Goal: Task Accomplishment & Management: Manage account settings

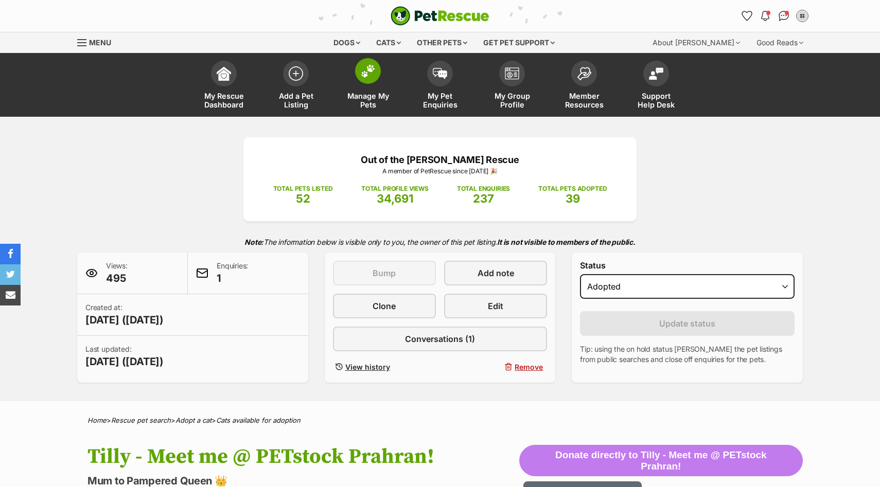
click at [367, 73] on img at bounding box center [368, 70] width 14 height 13
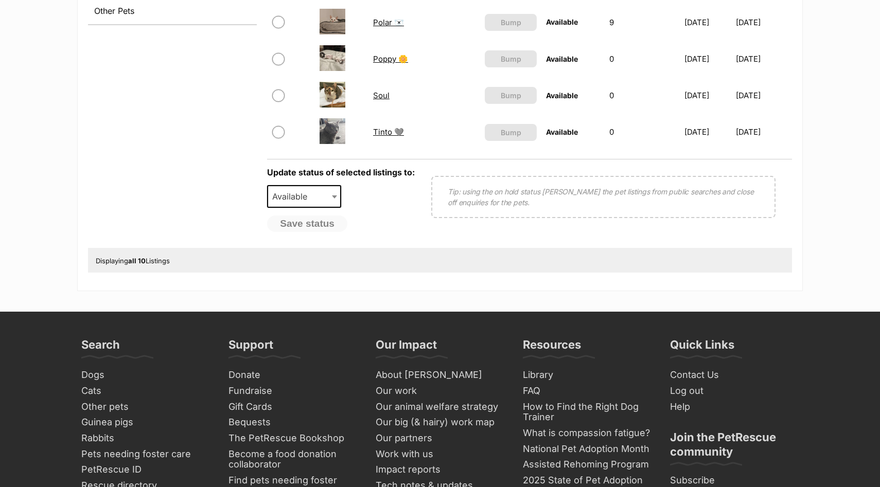
scroll to position [481, 0]
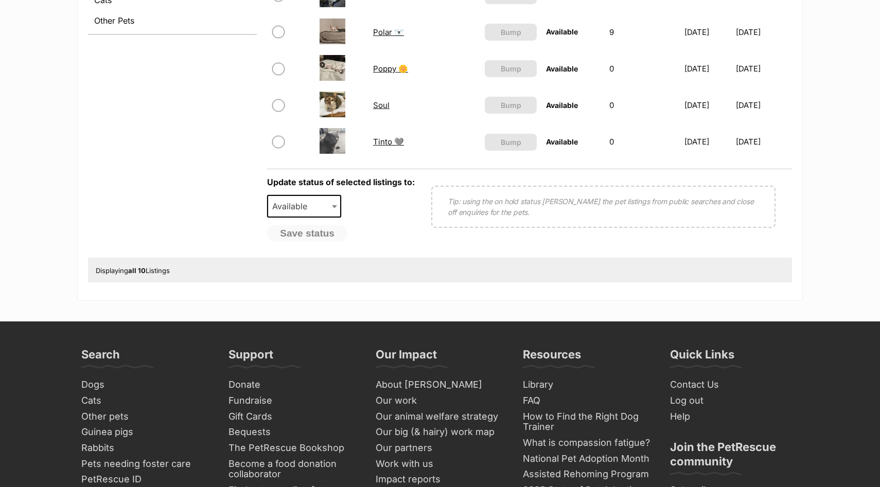
click at [383, 143] on link "Tinto 🩶" at bounding box center [388, 142] width 31 height 10
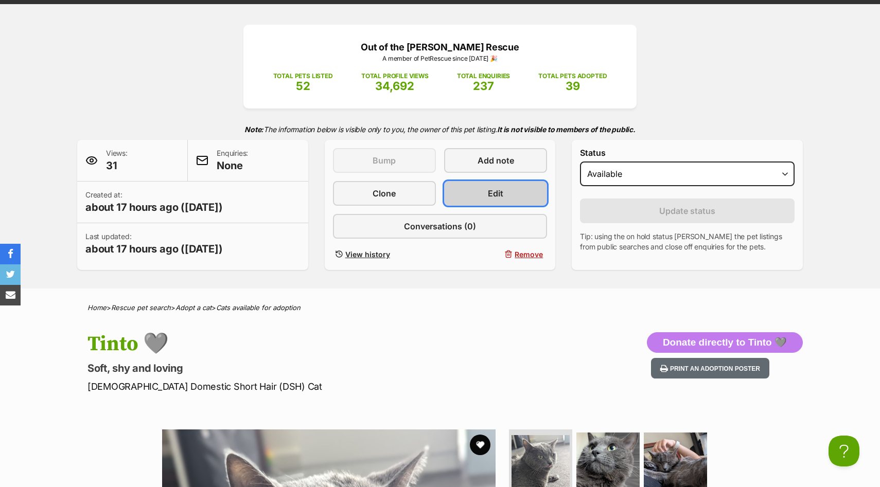
click at [492, 201] on link "Edit" at bounding box center [495, 193] width 103 height 25
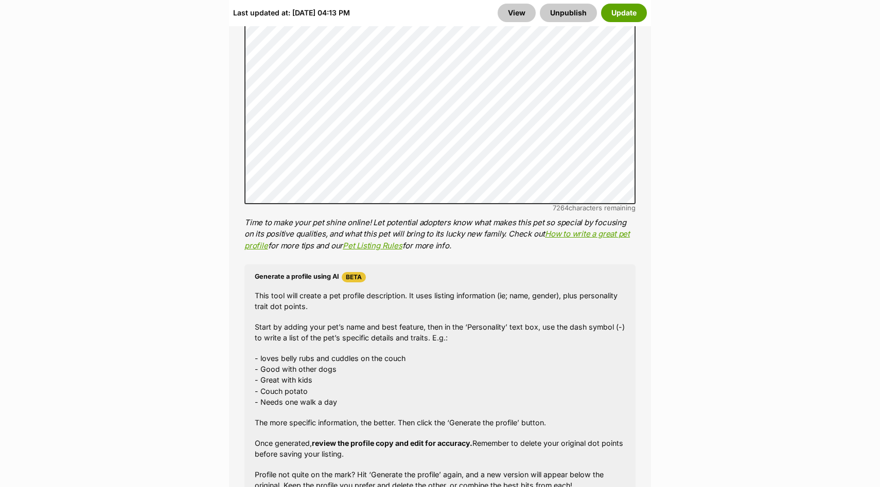
scroll to position [699, 0]
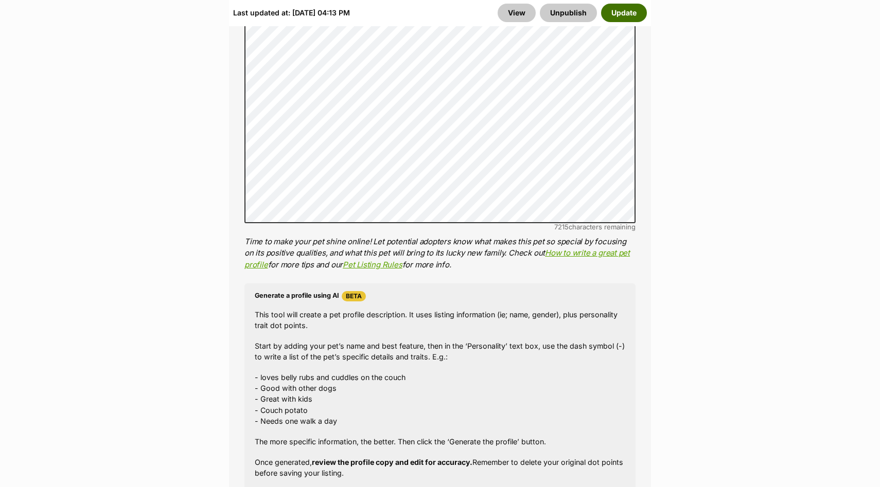
click at [621, 13] on button "Update" at bounding box center [624, 13] width 46 height 19
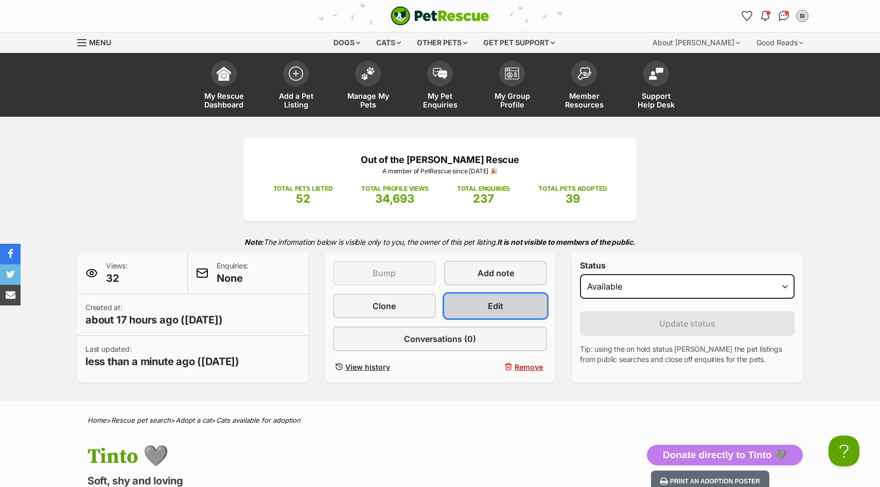
click at [475, 299] on link "Edit" at bounding box center [495, 306] width 103 height 25
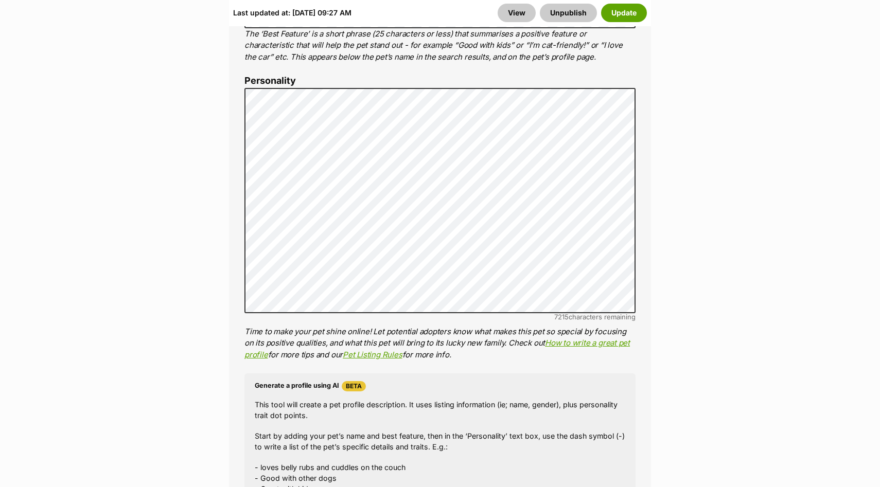
scroll to position [633, 0]
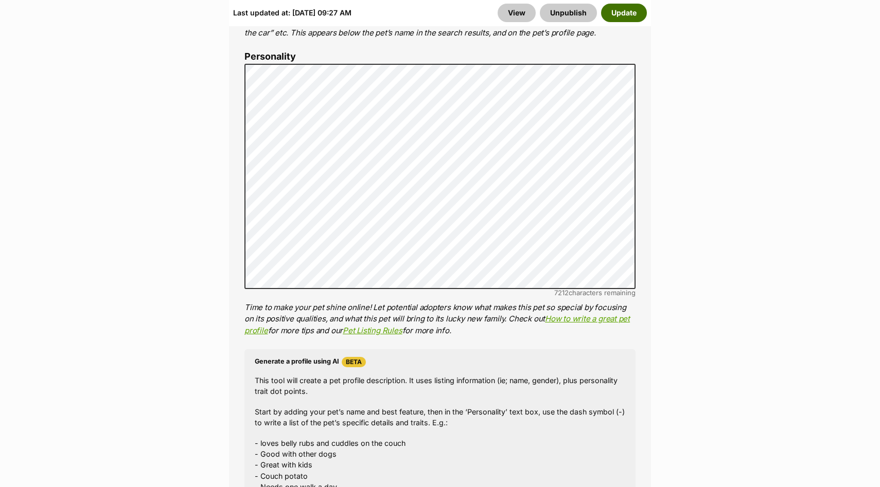
click at [630, 12] on button "Update" at bounding box center [624, 13] width 46 height 19
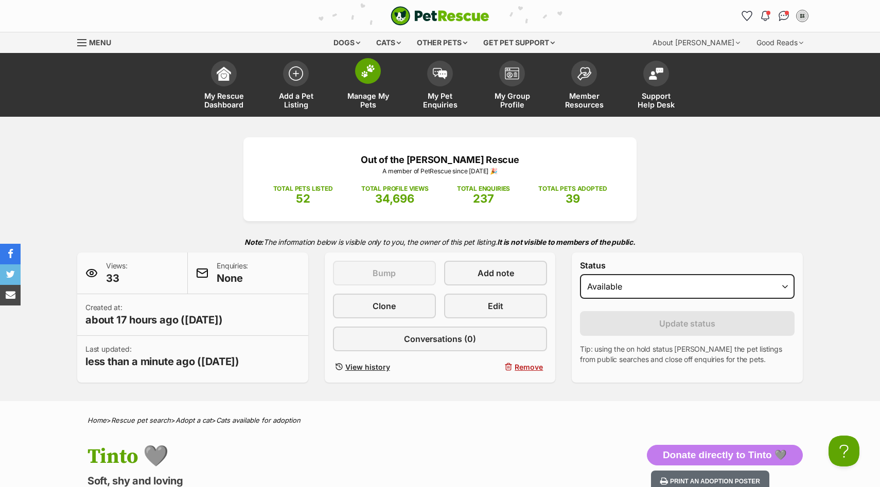
click at [364, 79] on span at bounding box center [368, 71] width 26 height 26
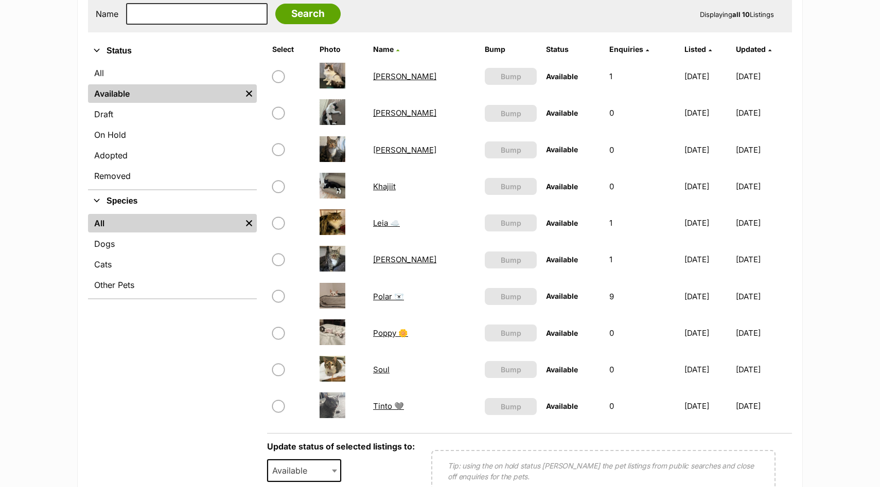
scroll to position [212, 0]
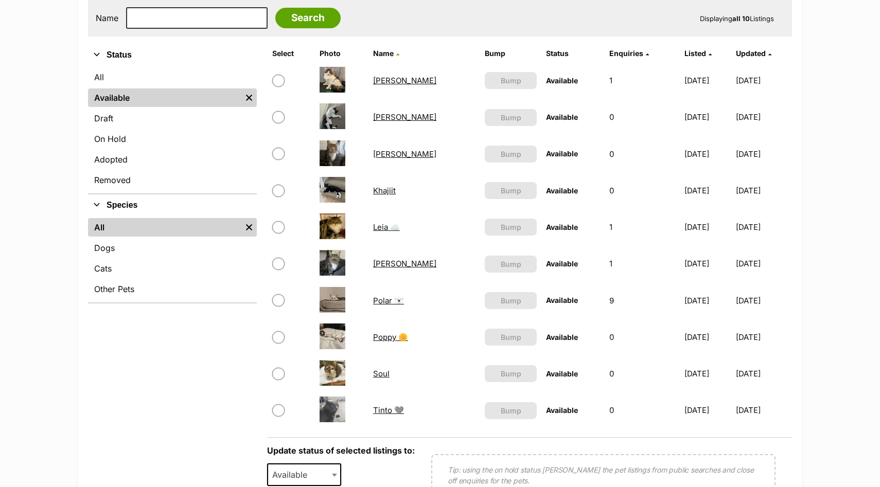
click at [377, 378] on link "Soul" at bounding box center [381, 374] width 16 height 10
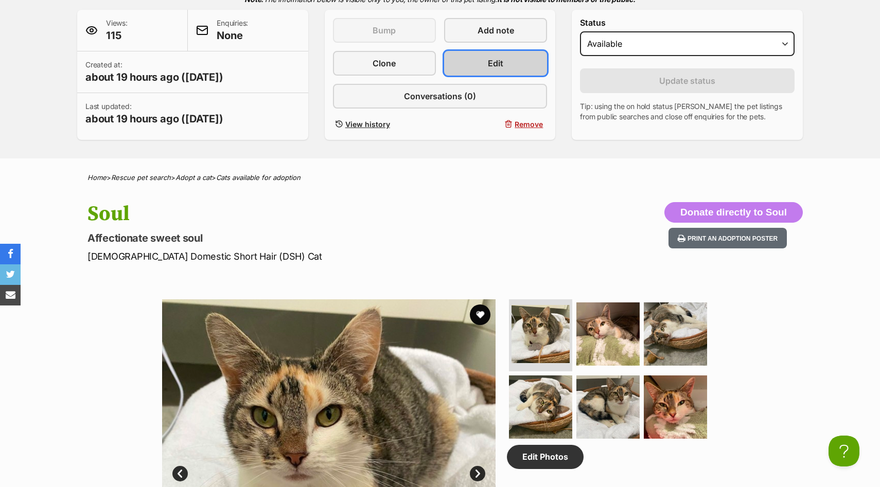
click at [500, 67] on span "Edit" at bounding box center [495, 63] width 15 height 12
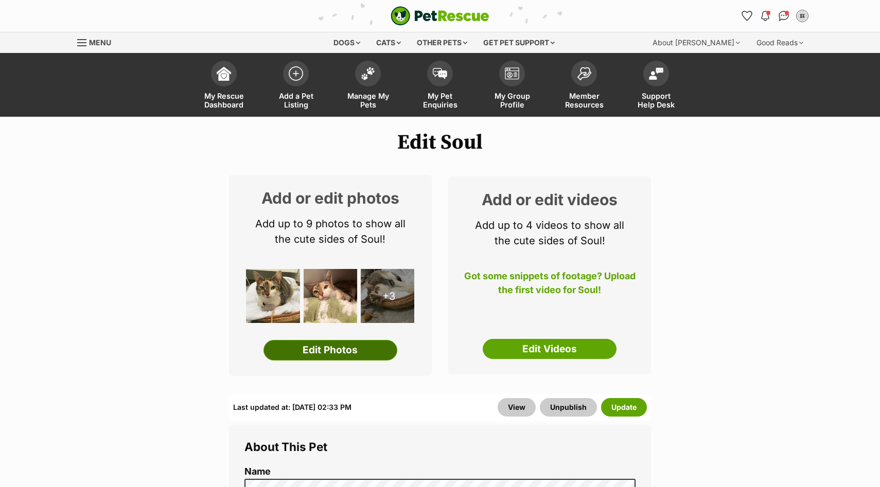
click at [357, 356] on link "Edit Photos" at bounding box center [330, 350] width 134 height 21
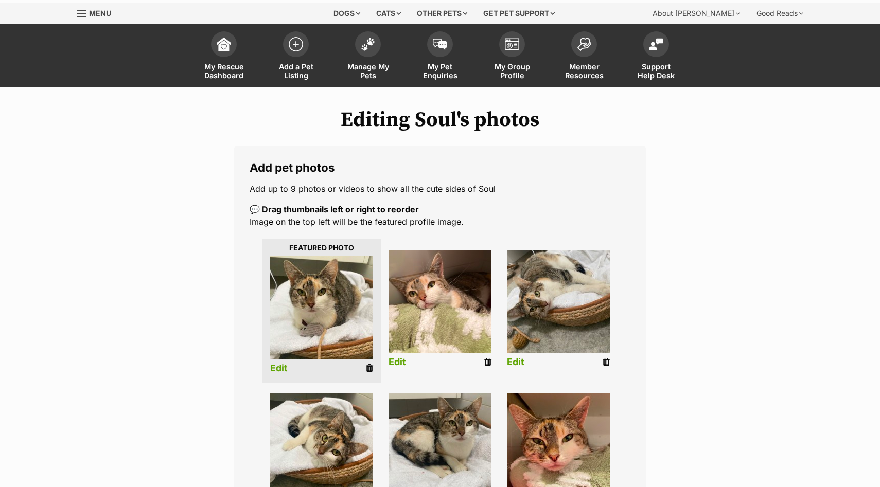
scroll to position [101, 0]
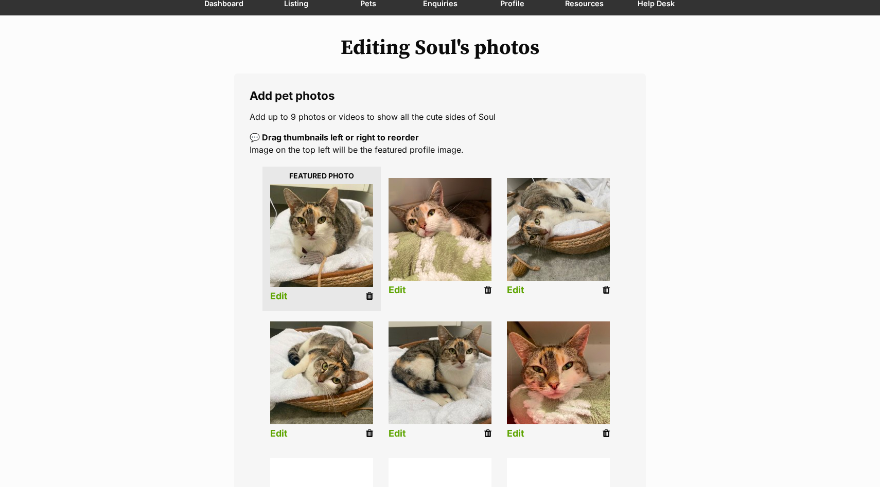
click at [275, 301] on link "Edit" at bounding box center [278, 296] width 17 height 11
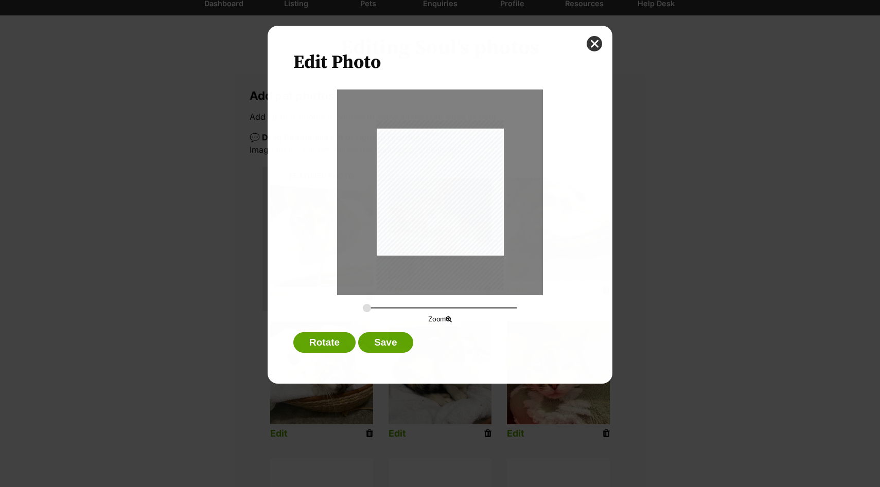
scroll to position [0, 0]
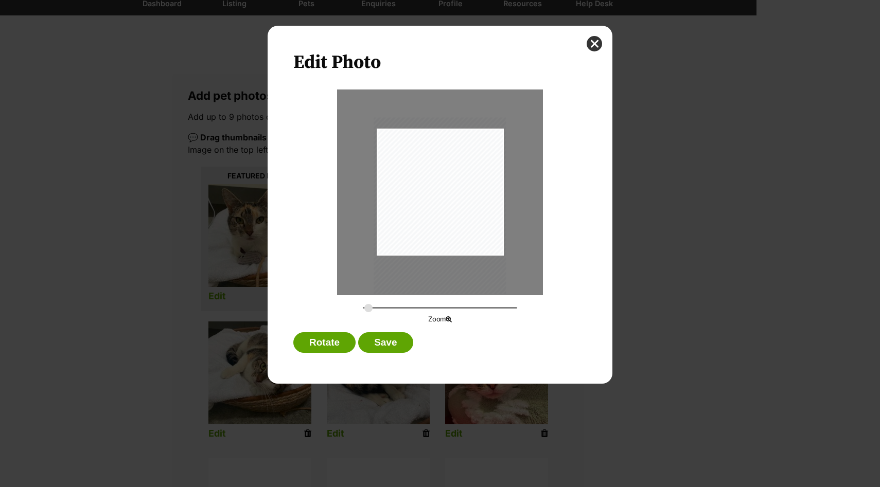
type input "0.285"
click at [368, 309] on input "Dialog Window - Close (Press escape to close)" at bounding box center [440, 308] width 154 height 10
drag, startPoint x: 457, startPoint y: 215, endPoint x: 459, endPoint y: 224, distance: 9.9
click at [459, 224] on div "Dialog Window - Close (Press escape to close)" at bounding box center [442, 215] width 132 height 176
click at [393, 346] on button "Save" at bounding box center [385, 342] width 55 height 21
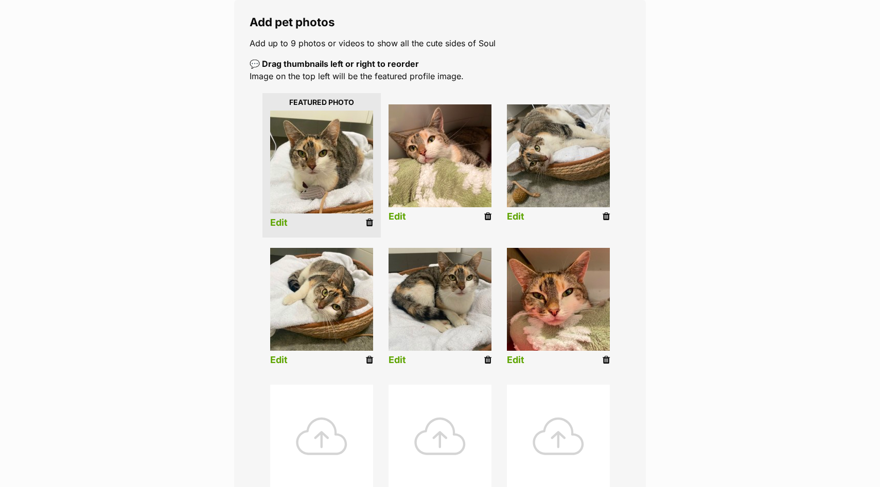
scroll to position [179, 0]
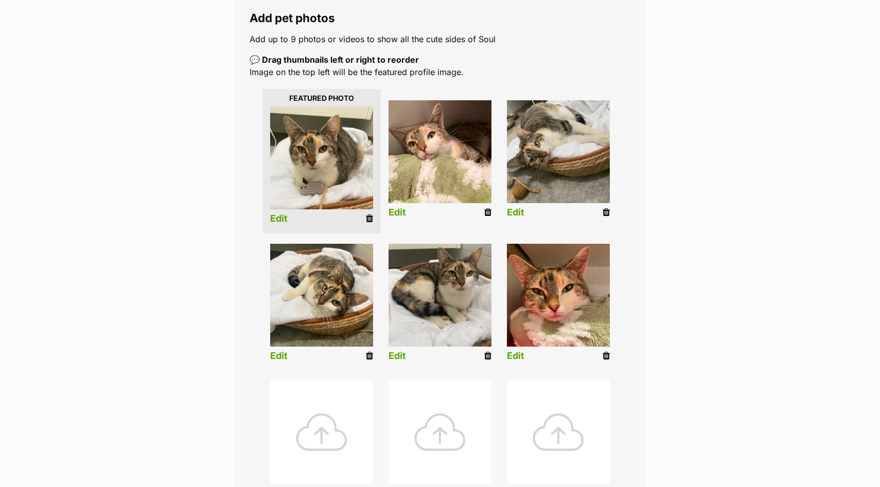
click at [518, 213] on link "Edit" at bounding box center [515, 212] width 17 height 11
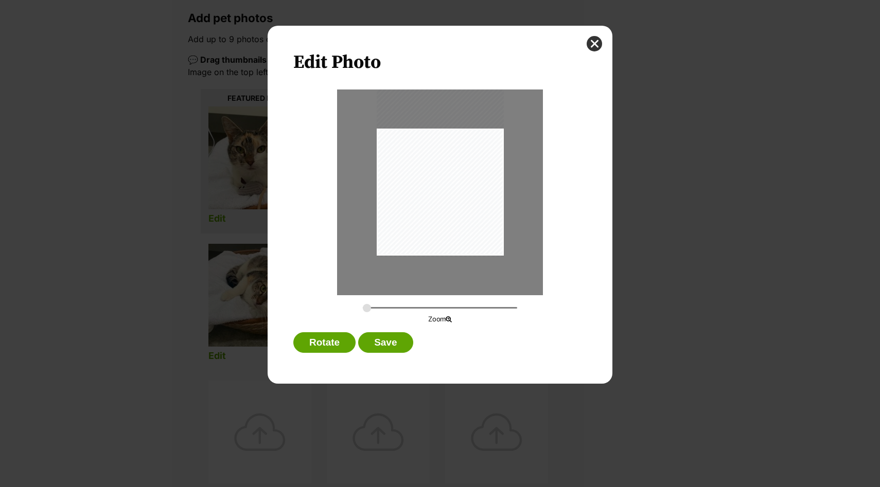
scroll to position [0, 0]
drag, startPoint x: 481, startPoint y: 203, endPoint x: 481, endPoint y: 210, distance: 7.2
click at [481, 210] on div "Dialog Window - Close (Press escape to close)" at bounding box center [440, 179] width 127 height 169
click at [448, 219] on div "Dialog Window - Close (Press escape to close)" at bounding box center [439, 181] width 127 height 169
click at [399, 335] on button "Save" at bounding box center [385, 342] width 55 height 21
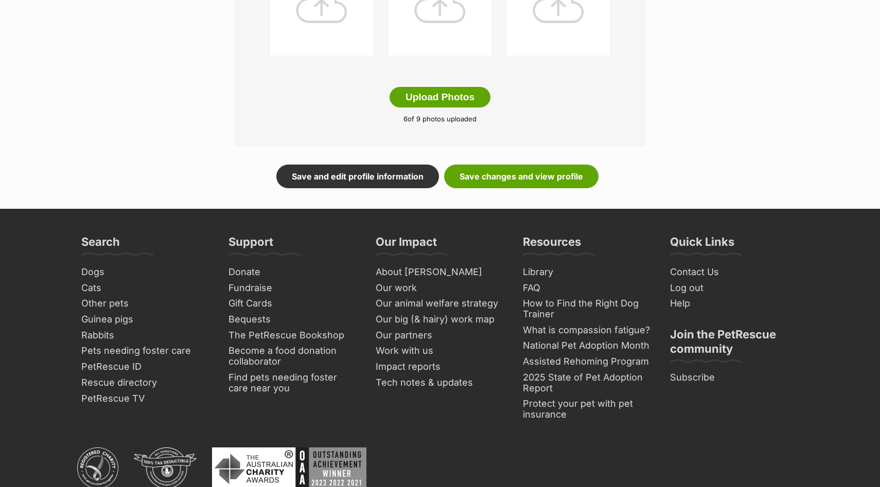
scroll to position [598, 0]
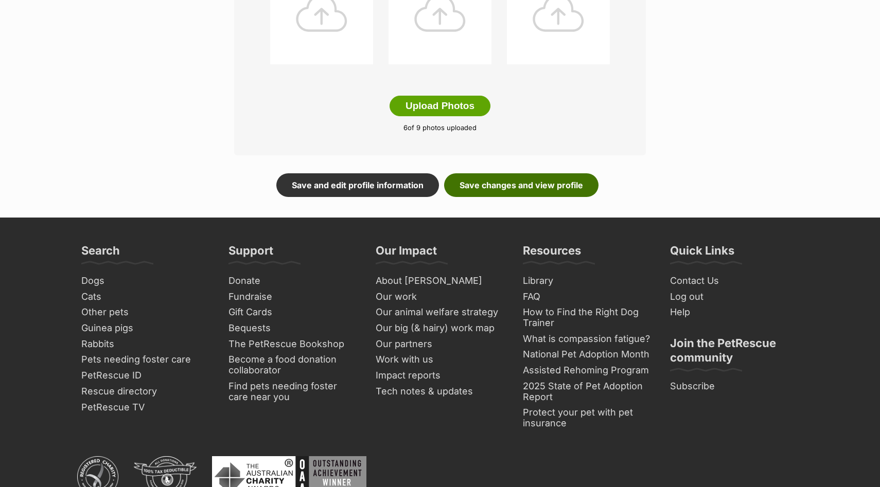
click at [557, 186] on link "Save changes and view profile" at bounding box center [521, 185] width 154 height 24
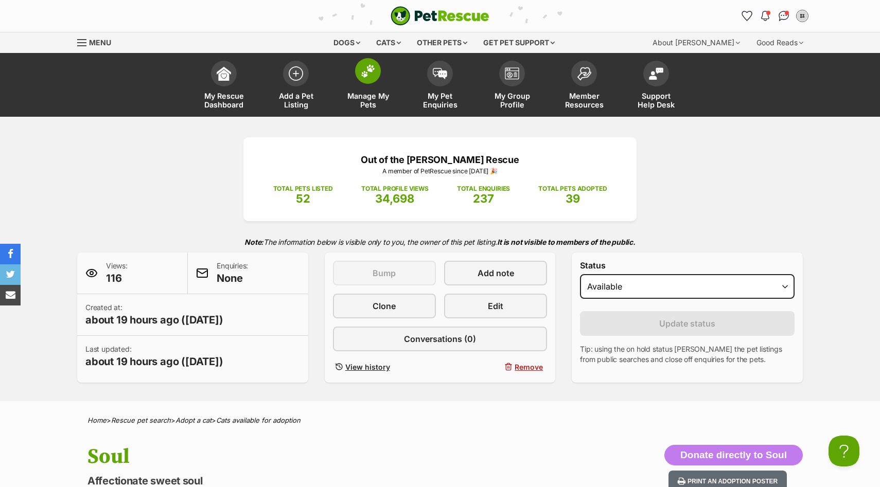
click at [361, 74] on img at bounding box center [368, 70] width 14 height 13
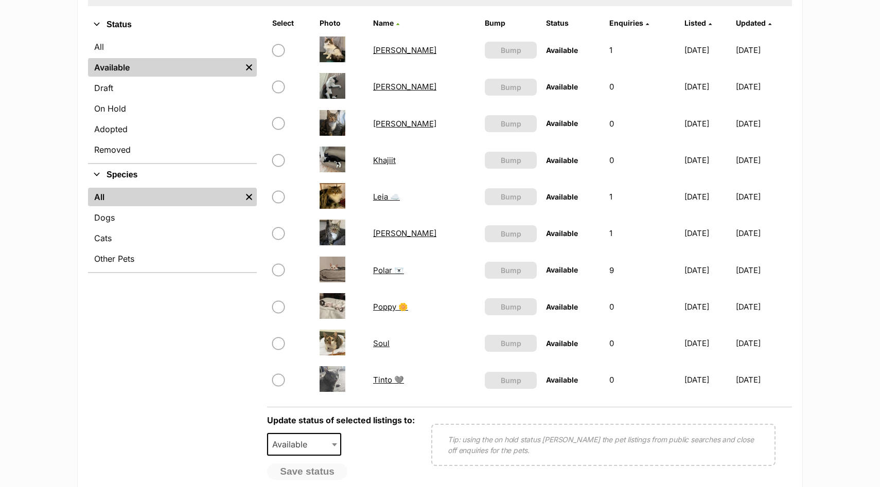
scroll to position [234, 0]
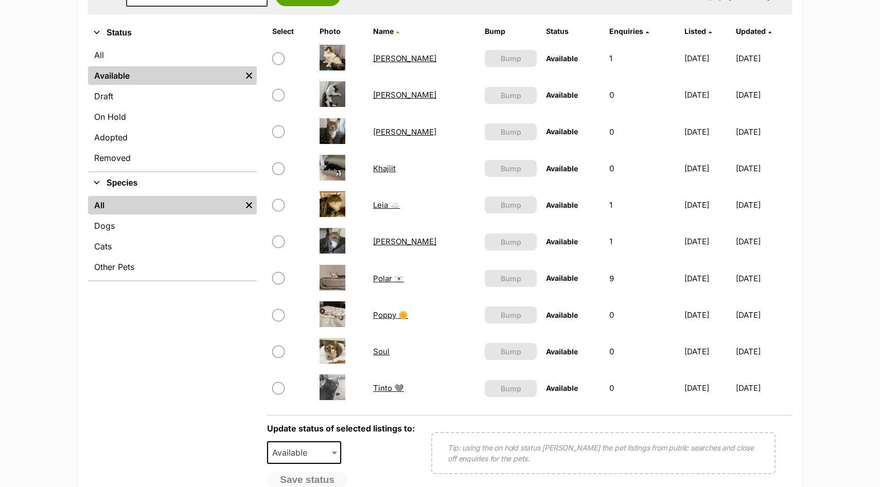
click at [385, 96] on link "[PERSON_NAME]" at bounding box center [404, 95] width 63 height 10
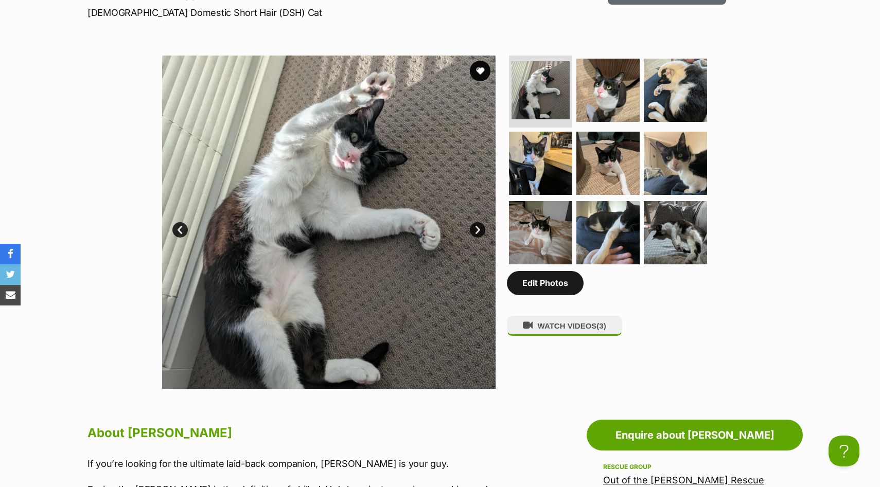
click at [547, 287] on link "Edit Photos" at bounding box center [545, 283] width 77 height 24
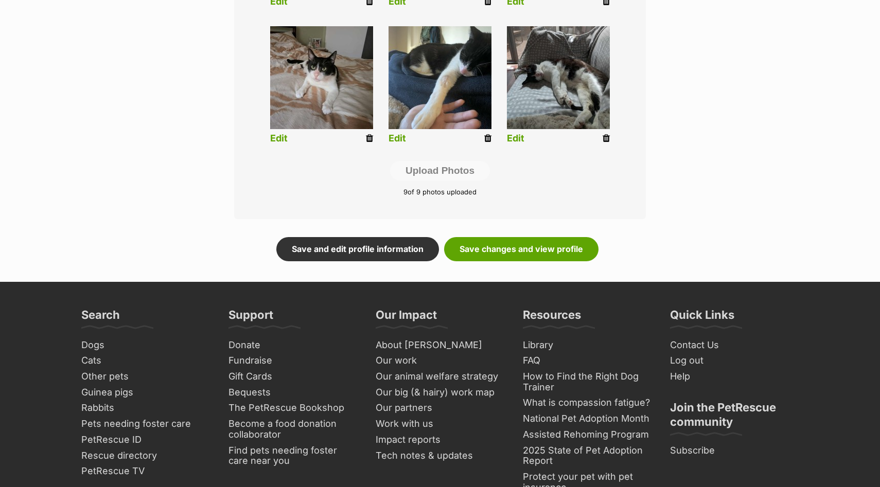
scroll to position [539, 0]
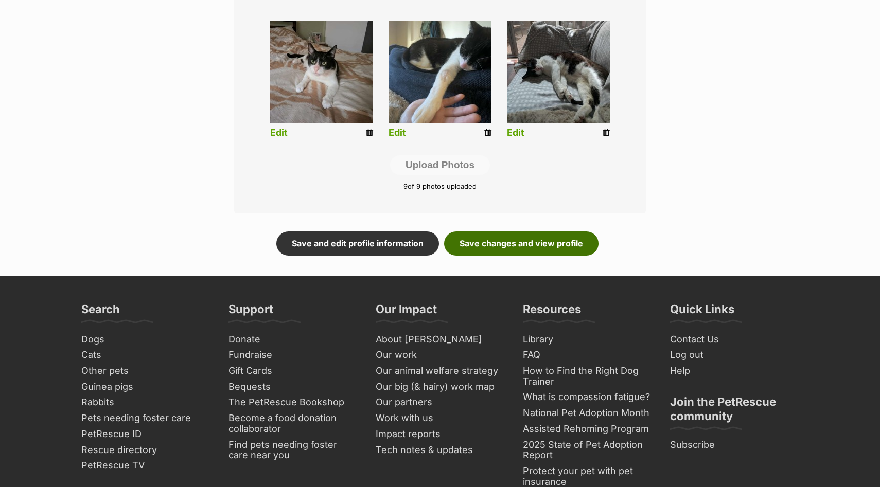
click at [554, 245] on link "Save changes and view profile" at bounding box center [521, 244] width 154 height 24
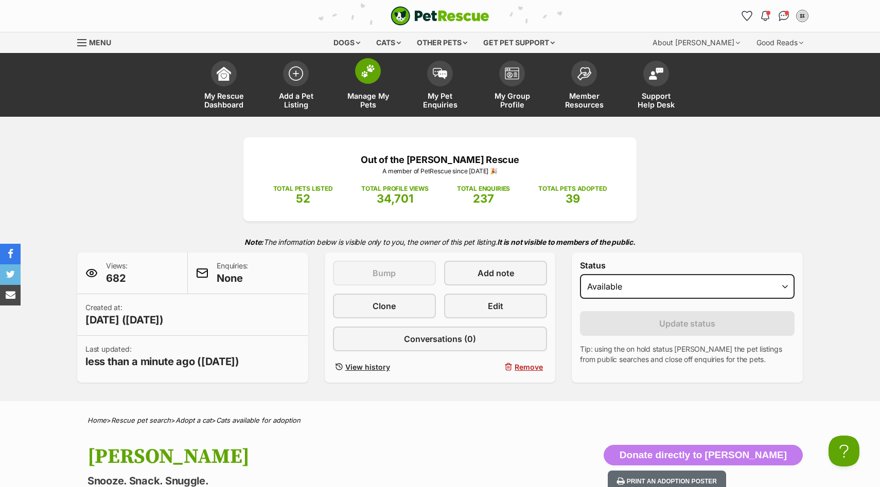
click at [368, 90] on link "Manage My Pets" at bounding box center [368, 86] width 72 height 61
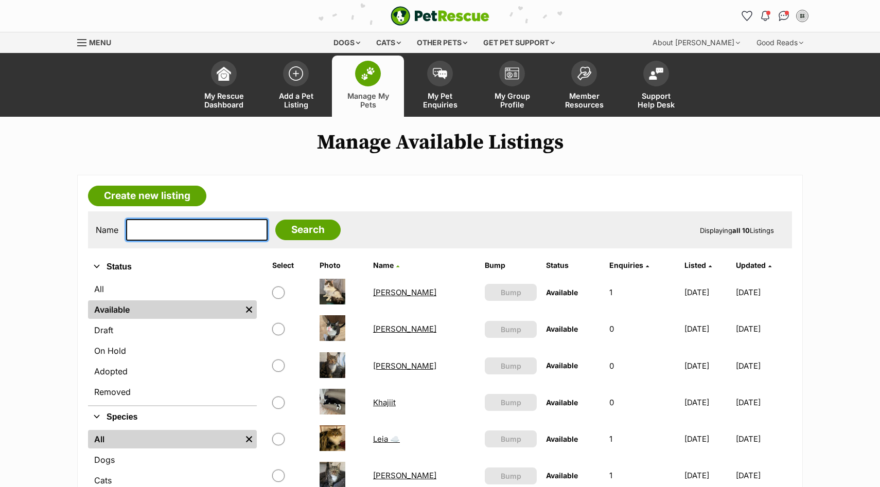
click at [187, 229] on input "text" at bounding box center [196, 230] width 141 height 22
type input "polar"
click at [275, 220] on input "Search" at bounding box center [307, 230] width 65 height 21
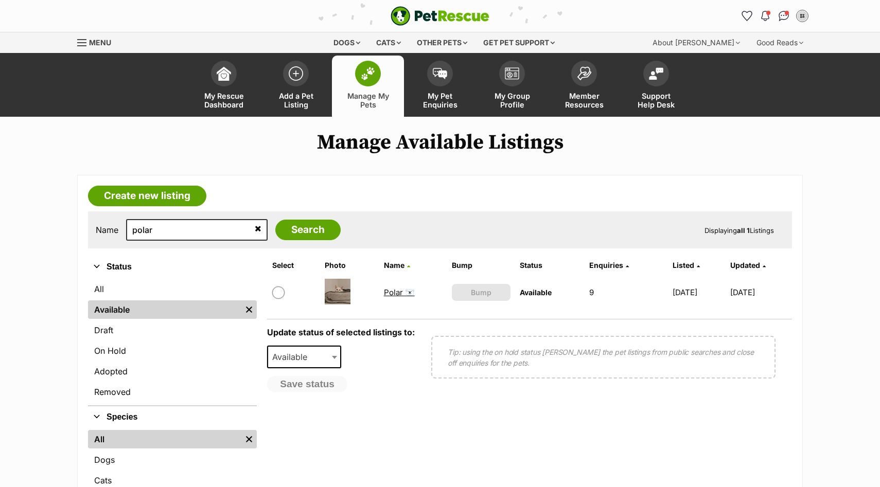
click at [392, 294] on link "Polar 🐻‍❄️" at bounding box center [399, 293] width 31 height 10
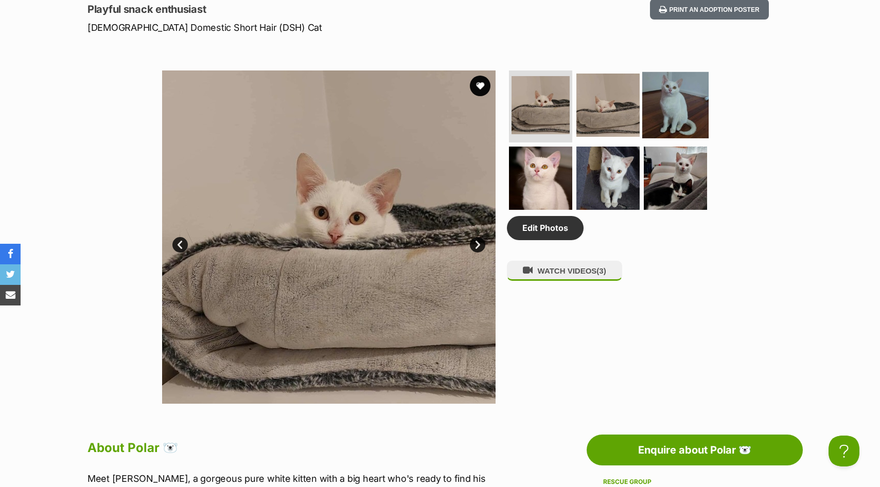
click at [675, 100] on img at bounding box center [675, 105] width 66 height 66
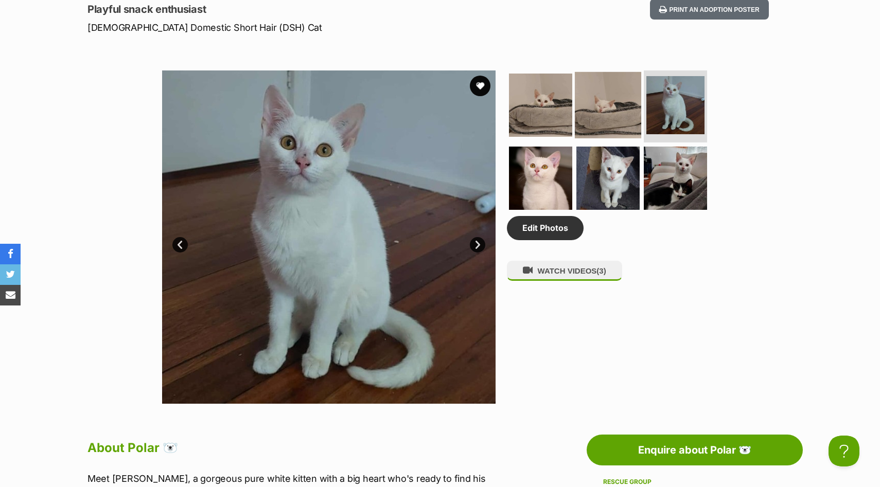
click at [580, 112] on img at bounding box center [608, 105] width 66 height 66
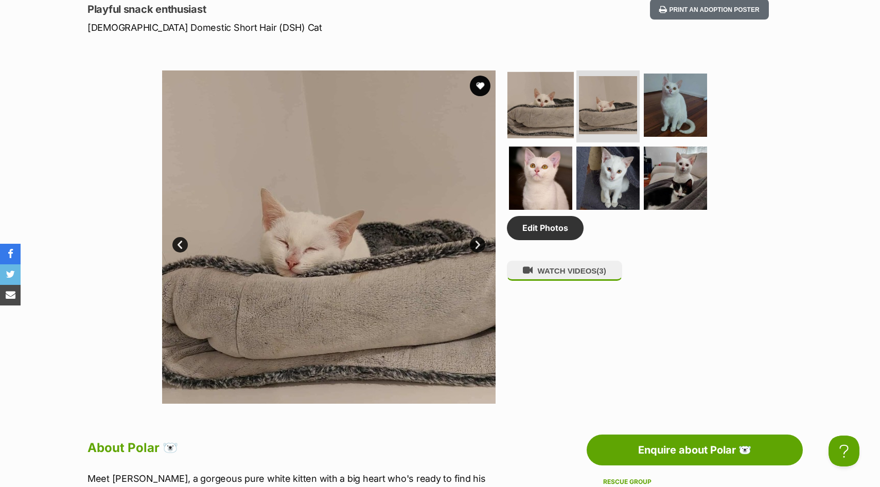
click at [535, 113] on img at bounding box center [540, 105] width 66 height 66
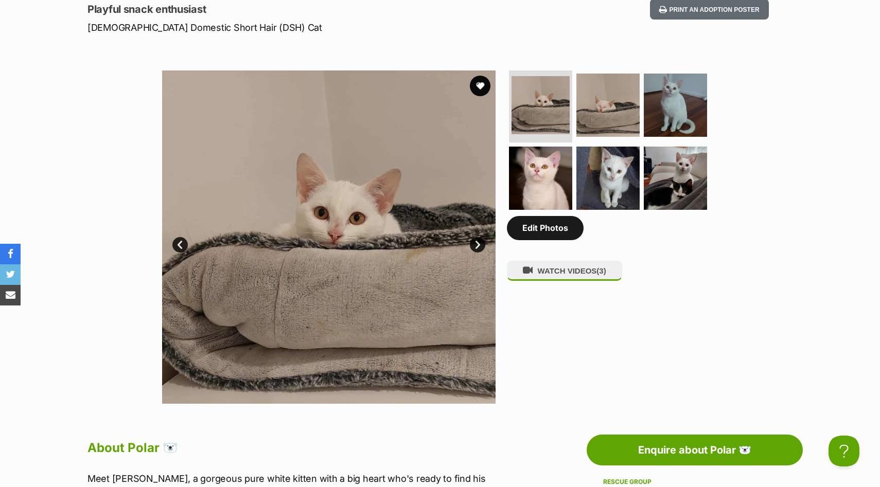
click at [548, 232] on link "Edit Photos" at bounding box center [545, 228] width 77 height 24
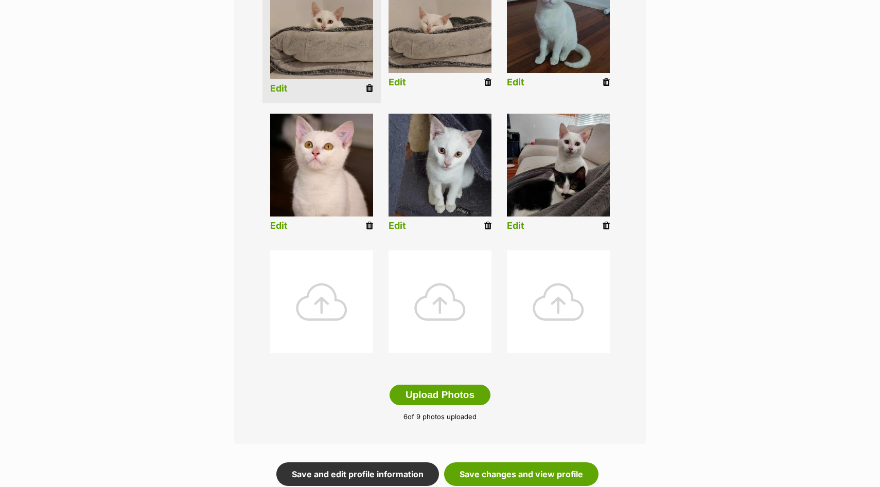
scroll to position [311, 0]
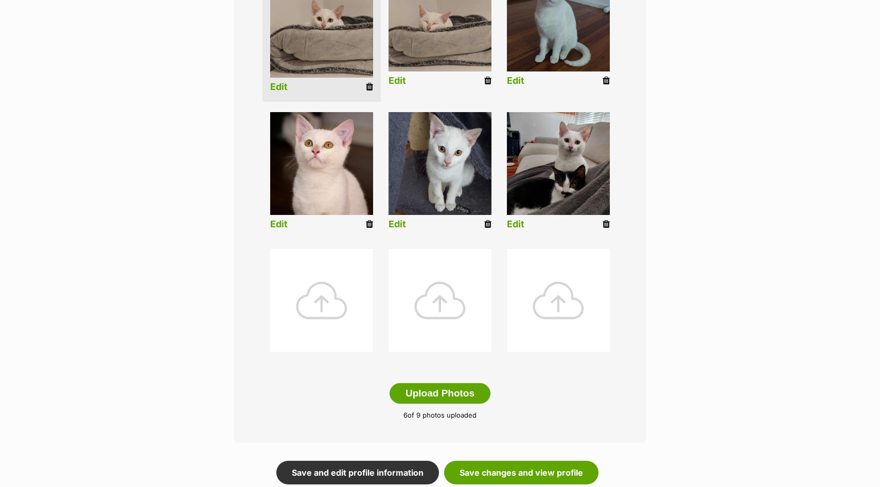
click at [318, 302] on div at bounding box center [321, 300] width 103 height 103
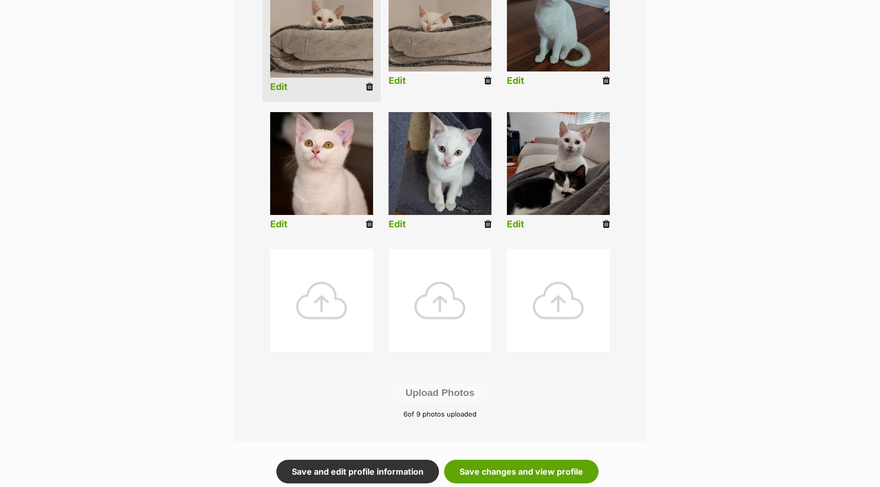
click at [320, 303] on div at bounding box center [321, 300] width 103 height 103
click at [319, 301] on div at bounding box center [321, 300] width 103 height 103
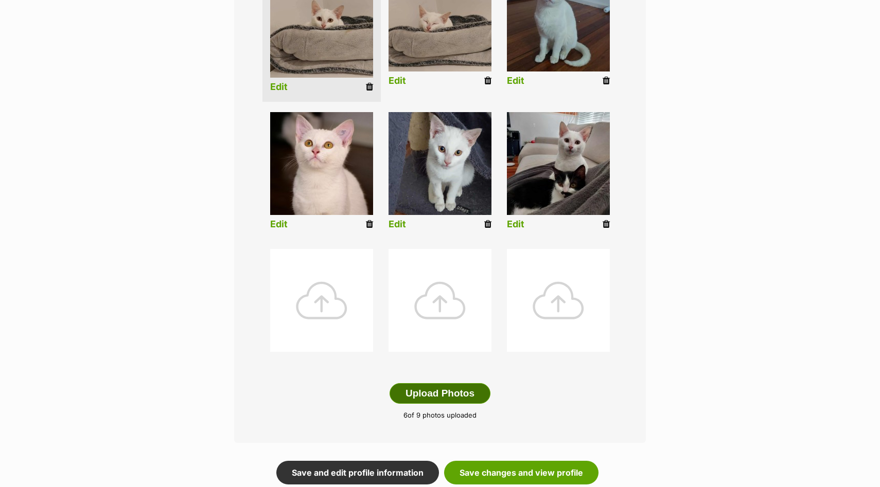
click at [436, 390] on button "Upload Photos" at bounding box center [440, 393] width 101 height 21
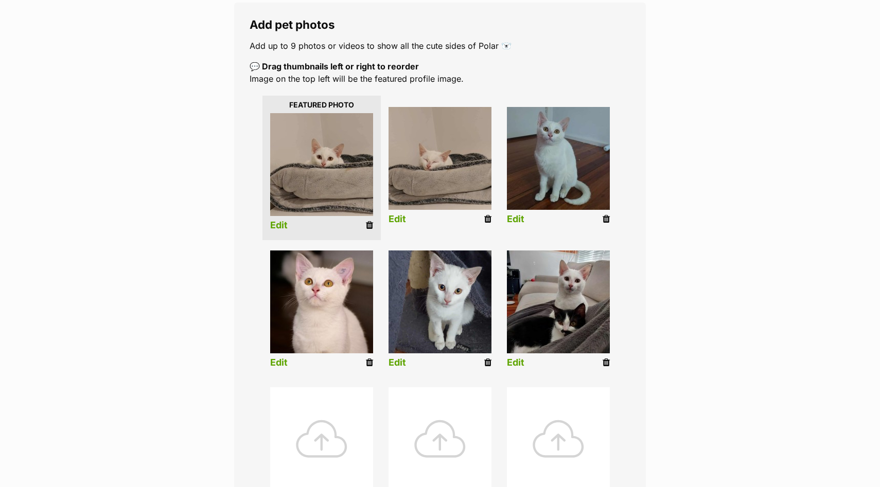
scroll to position [0, 0]
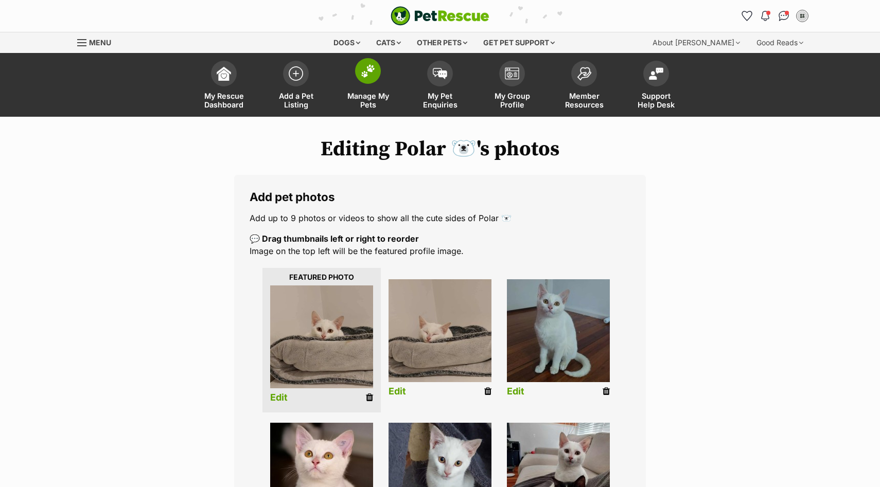
click at [371, 90] on link "Manage My Pets" at bounding box center [368, 86] width 72 height 61
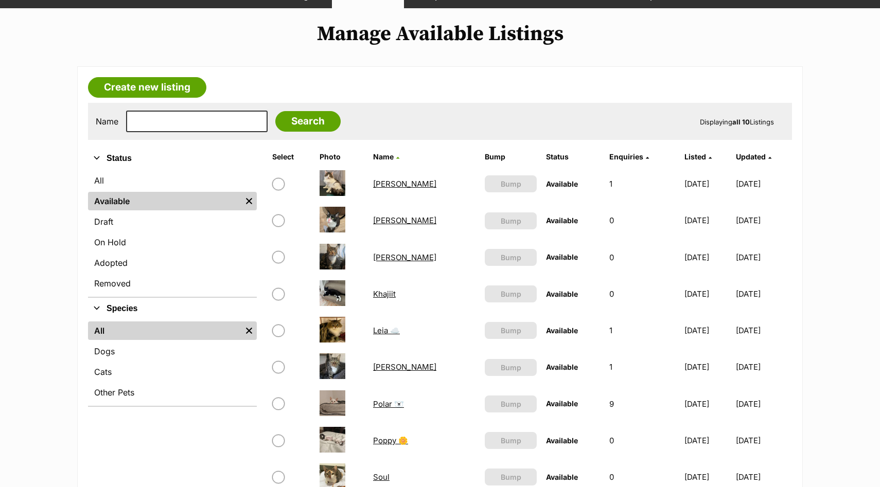
scroll to position [114, 0]
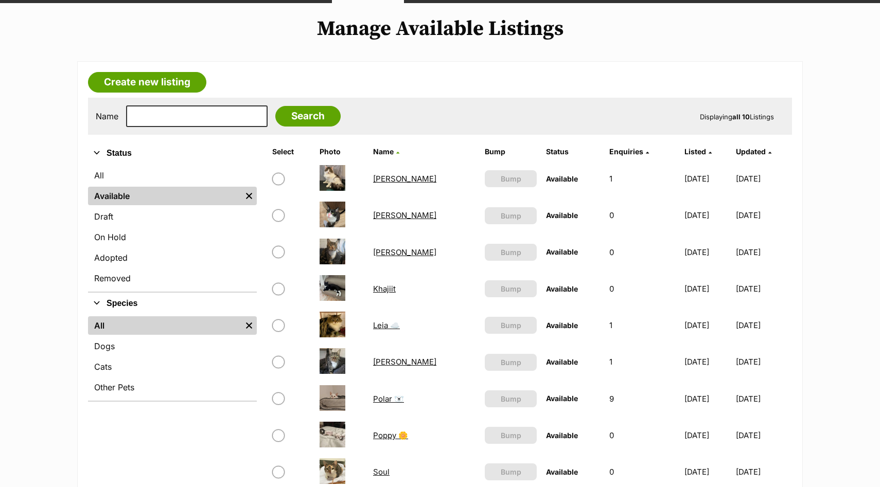
click at [377, 401] on link "Polar 🐻‍❄️" at bounding box center [388, 399] width 31 height 10
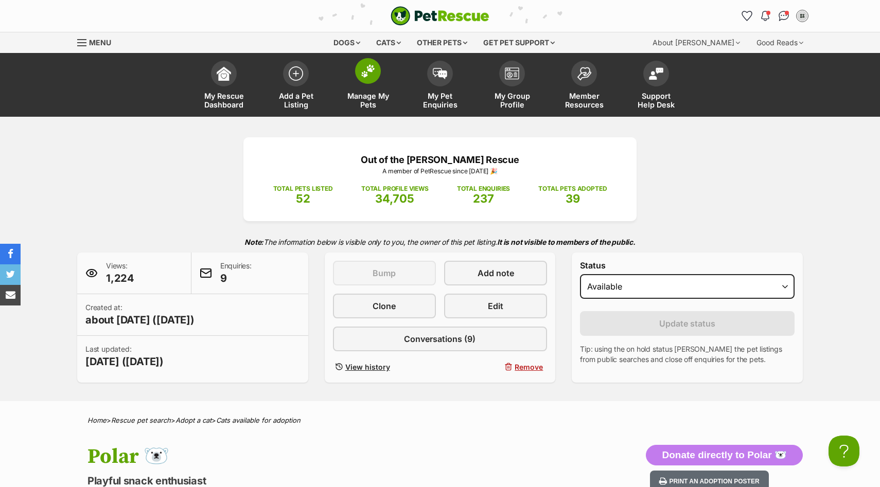
click at [355, 92] on span "Manage My Pets" at bounding box center [368, 100] width 46 height 17
